Goal: Consume media (video, audio): Consume media (video, audio)

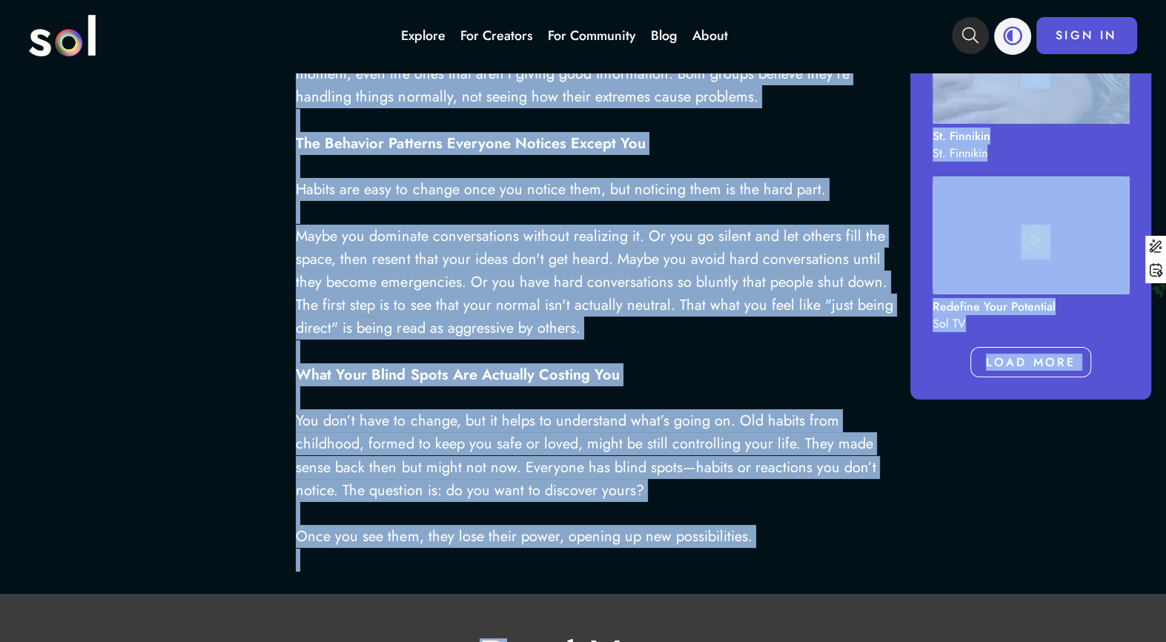
scroll to position [1358, 0]
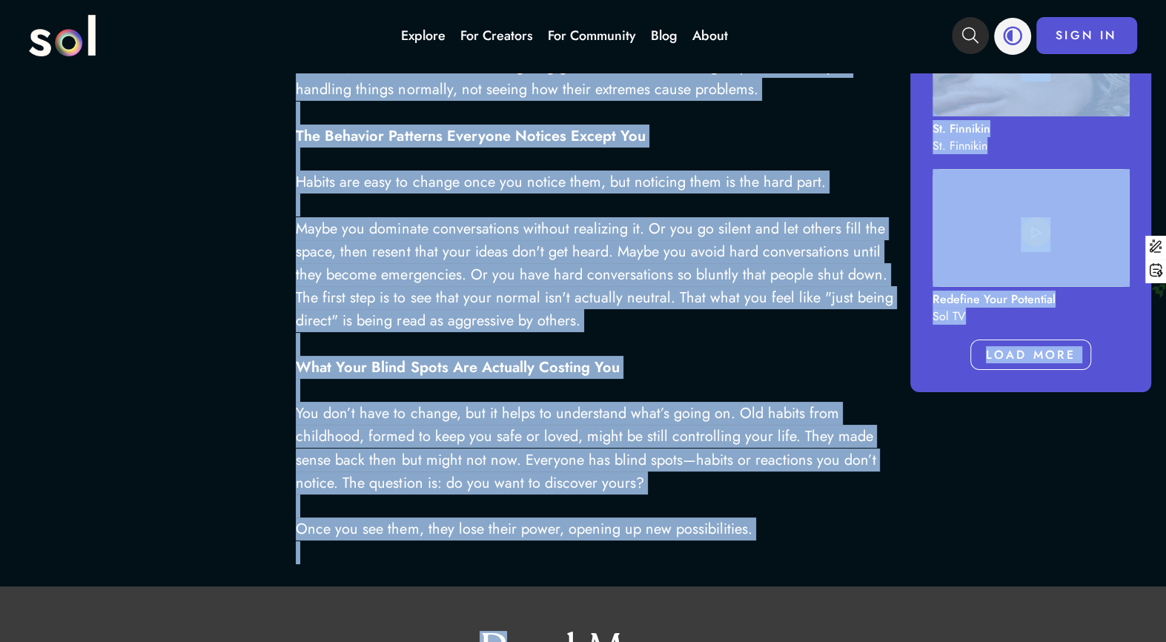
drag, startPoint x: 296, startPoint y: 190, endPoint x: 511, endPoint y: 629, distance: 488.5
click at [511, 629] on div "CURIOUS OCT 09, 2025 6 MINS READ The Blind Spots Sabotaging Your Life—And Why Y…" at bounding box center [583, 159] width 1166 height 2886
click at [953, 302] on p "Redefine Your Potential" at bounding box center [993, 299] width 123 height 17
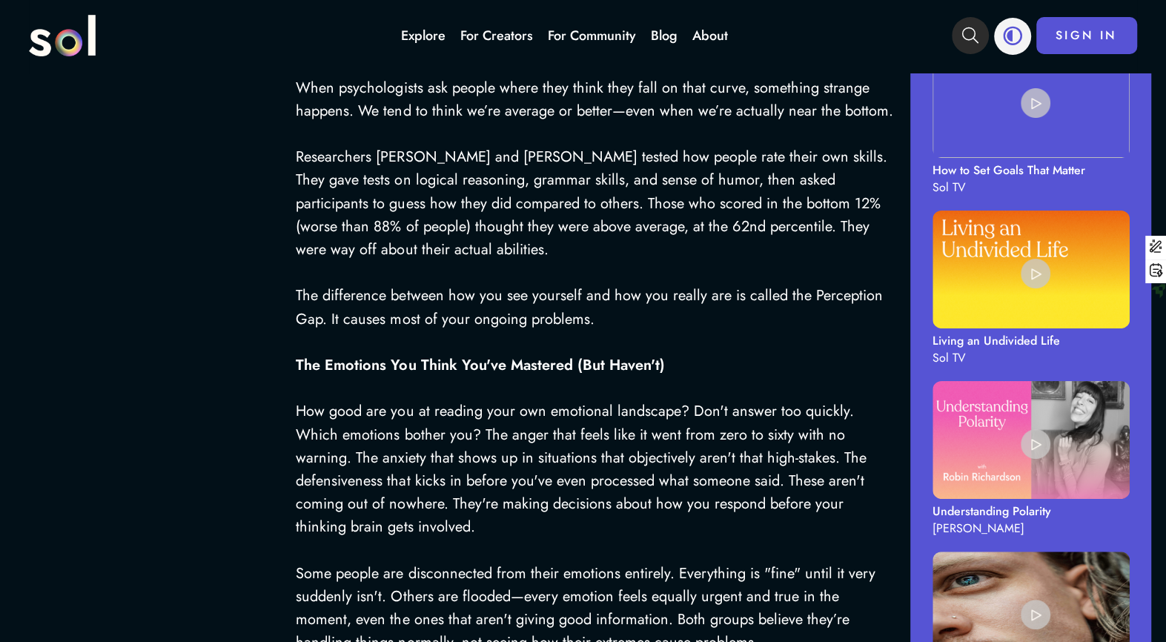
scroll to position [802, 0]
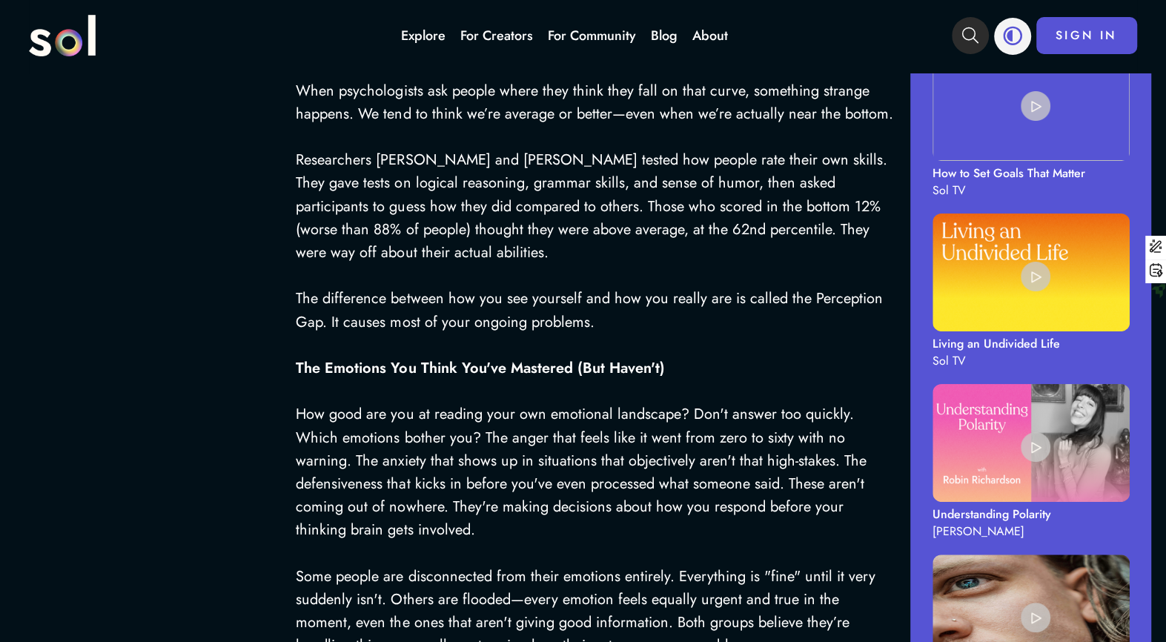
click at [970, 173] on p "How to Set Goals That Matter" at bounding box center [1008, 173] width 153 height 17
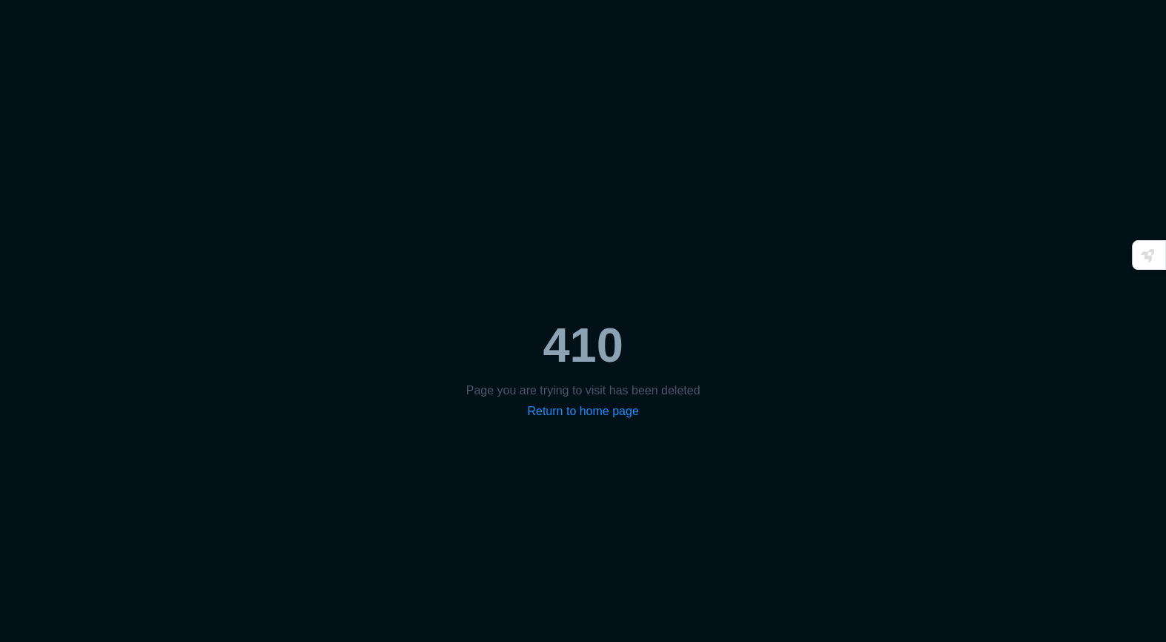
click at [625, 412] on link "Return to home page" at bounding box center [582, 411] width 111 height 13
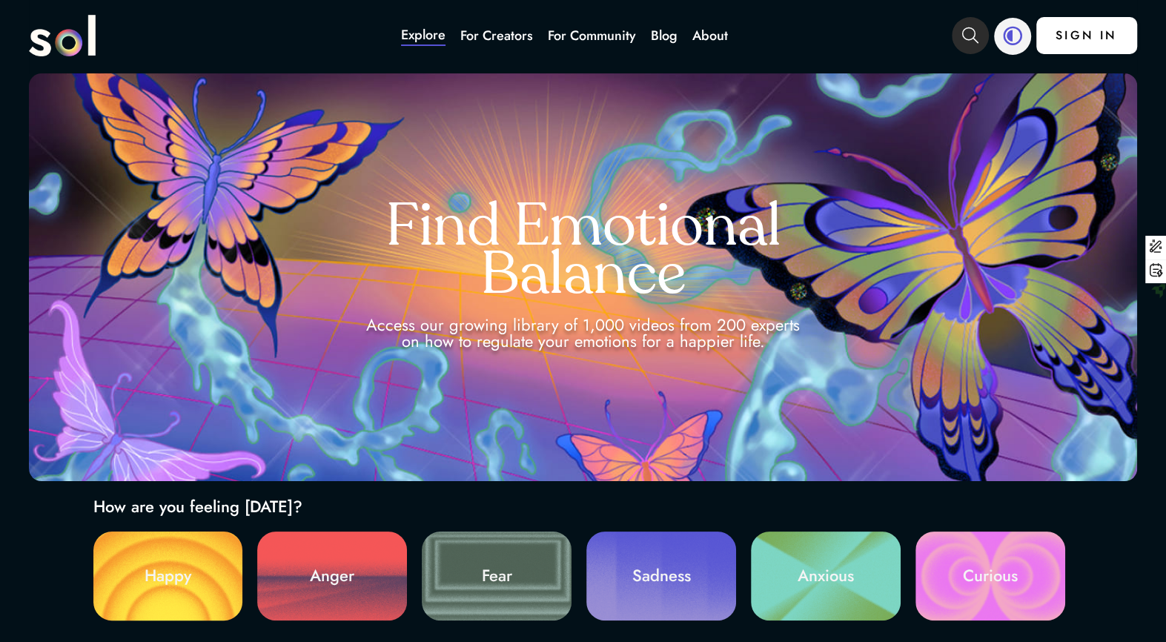
click at [1072, 45] on link "SIGN IN" at bounding box center [1086, 35] width 101 height 37
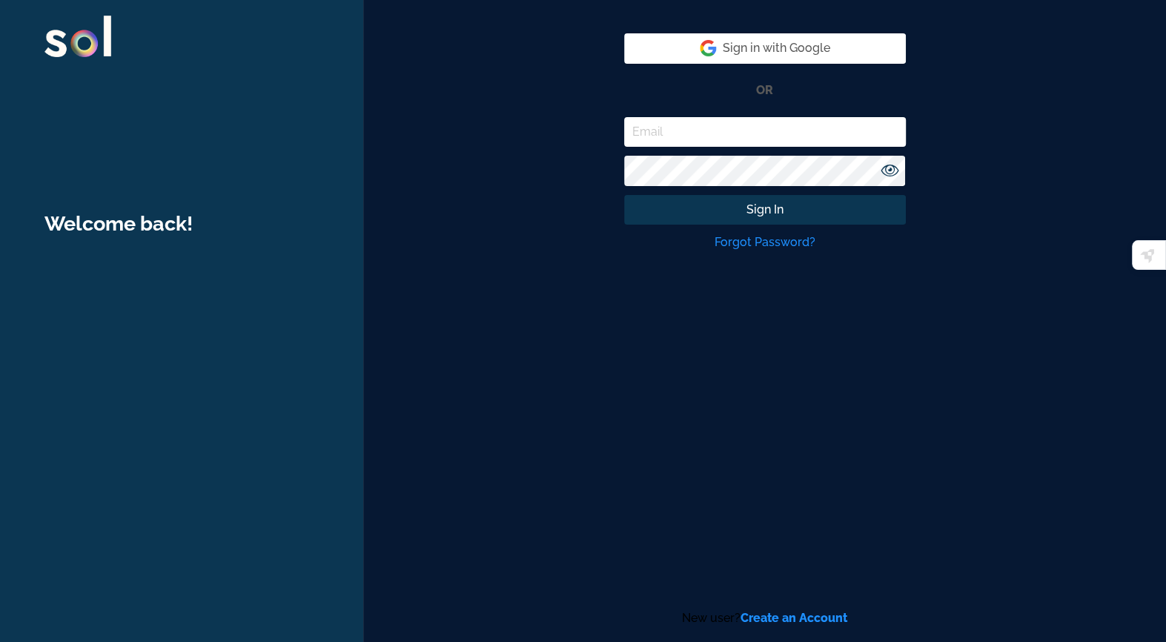
click at [652, 133] on input "email" at bounding box center [765, 132] width 282 height 30
click at [681, 139] on input "[DOMAIN_NAME]" at bounding box center [765, 132] width 282 height 30
type input "[EMAIL_ADDRESS][DOMAIN_NAME]"
click at [737, 47] on span "Sign in with Google" at bounding box center [765, 48] width 130 height 18
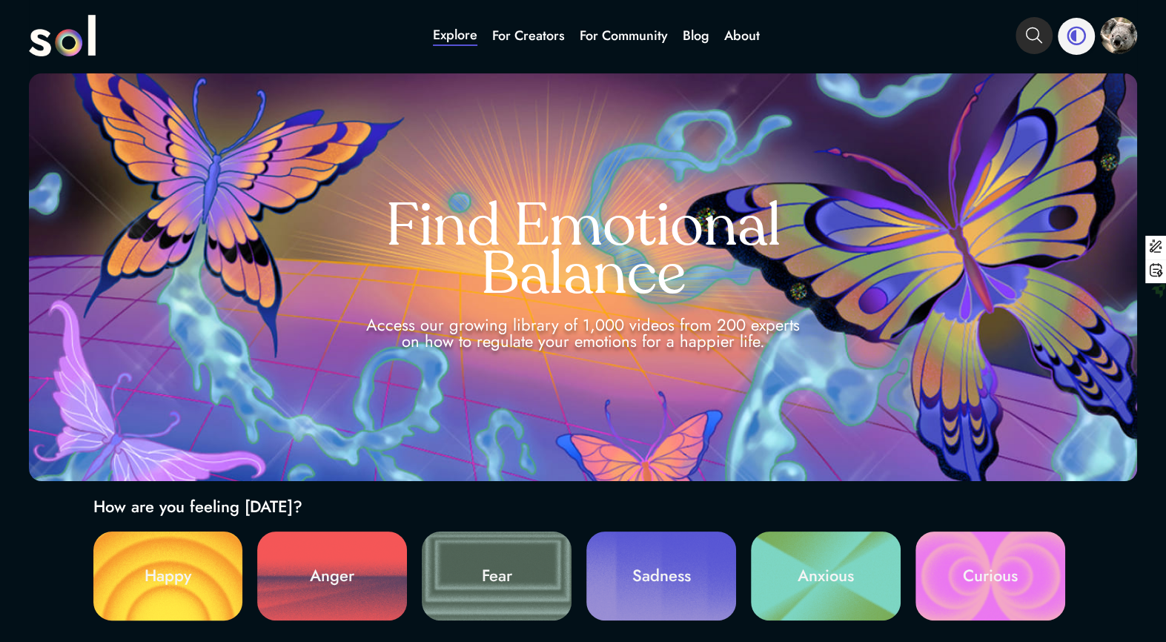
click at [1072, 42] on icon "main navigation" at bounding box center [1075, 35] width 19 height 19
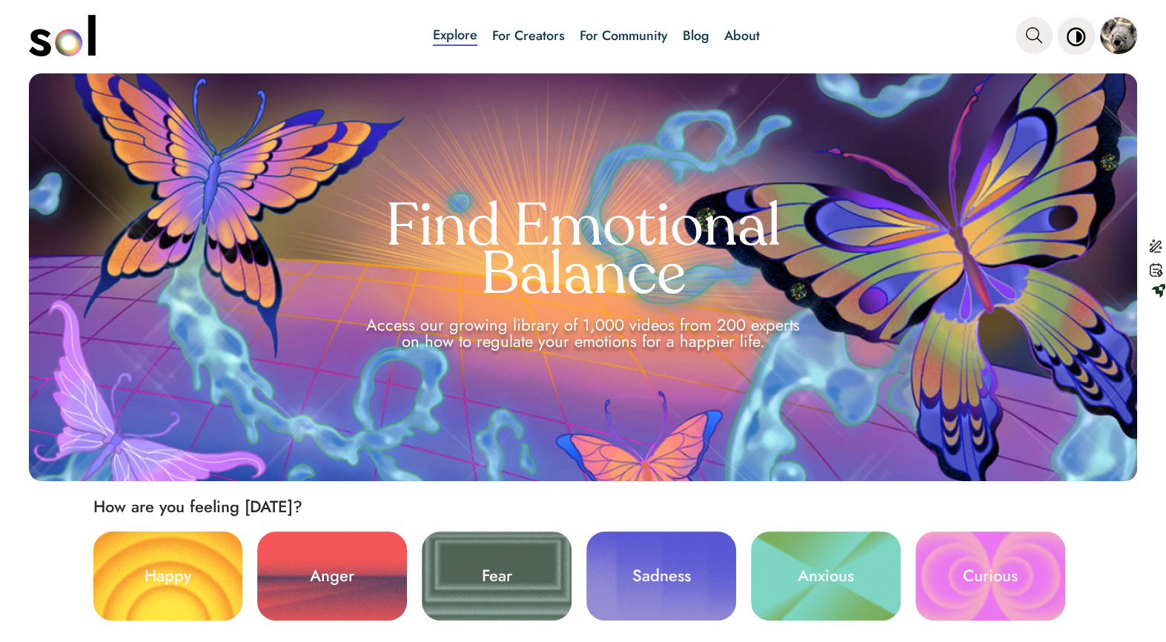
click at [1072, 42] on icon "main navigation" at bounding box center [1075, 36] width 19 height 19
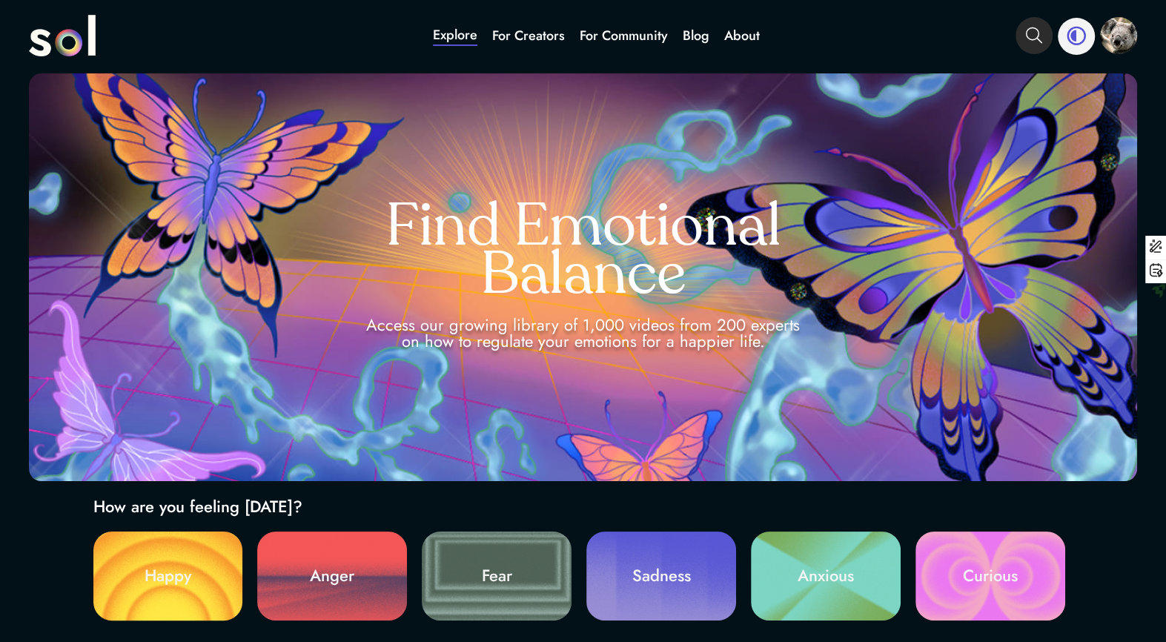
click at [1111, 43] on div "main navigation" at bounding box center [1118, 35] width 37 height 37
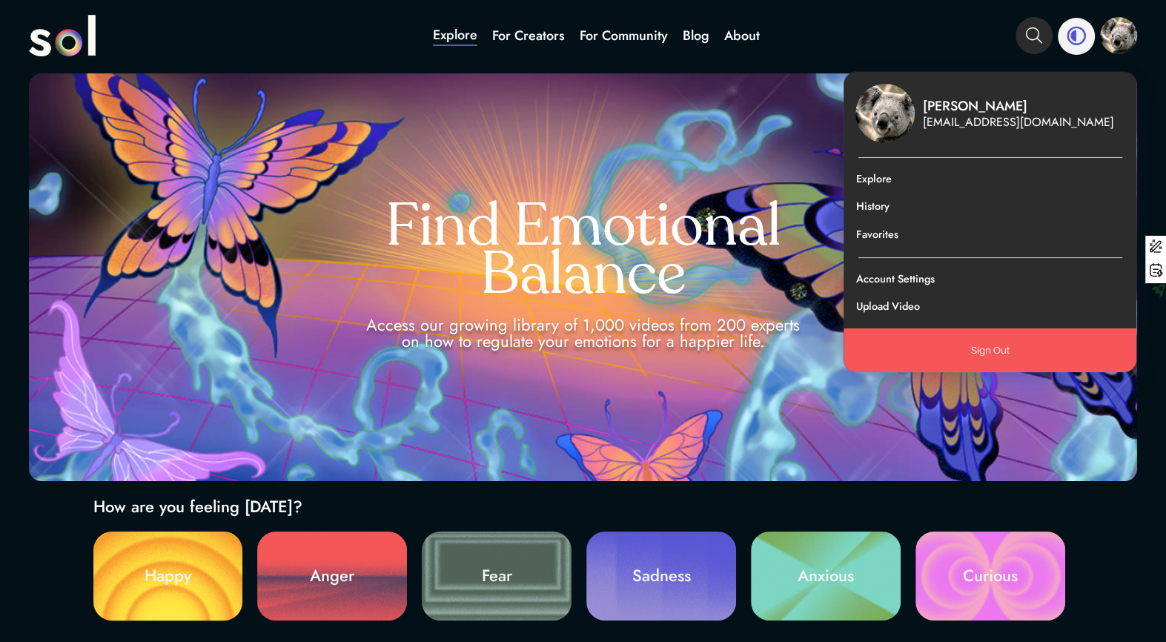
click at [804, 136] on div "Find Emotional Balance Access our growing library of 1,000 videos from 200 expe…" at bounding box center [582, 277] width 1107 height 408
